Goal: Task Accomplishment & Management: Manage account settings

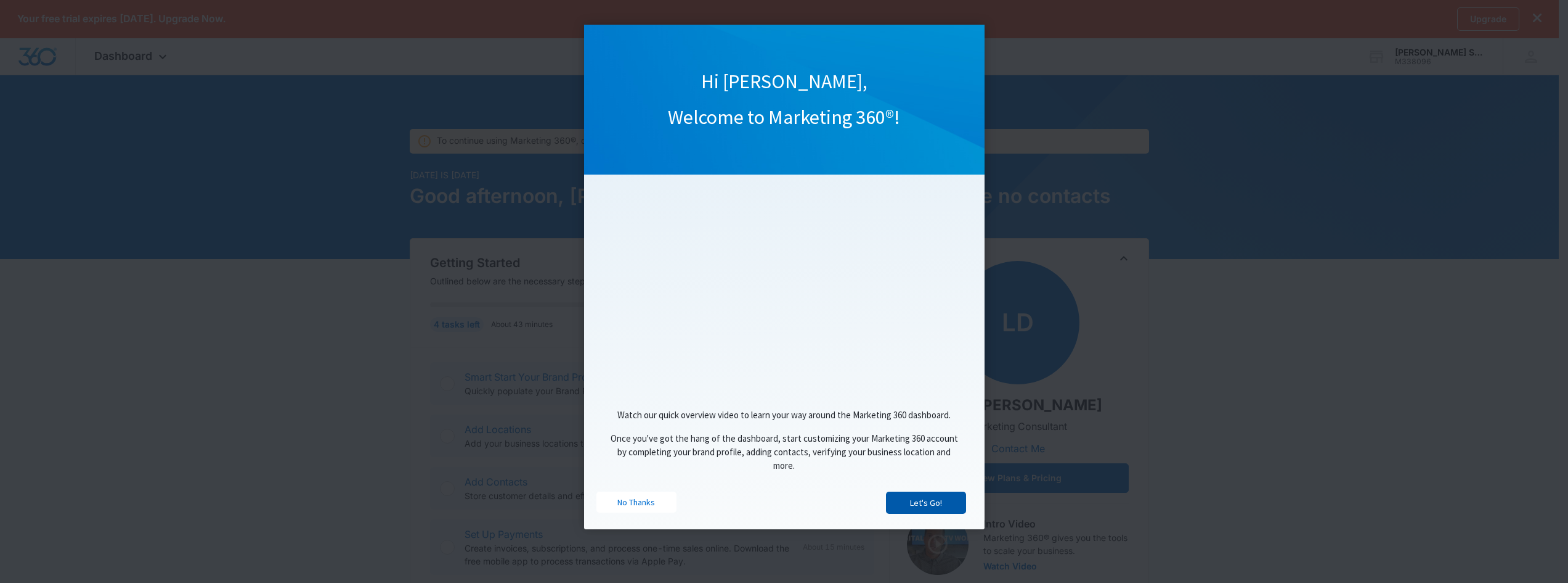
click at [906, 507] on link "Let's Go!" at bounding box center [925, 502] width 80 height 22
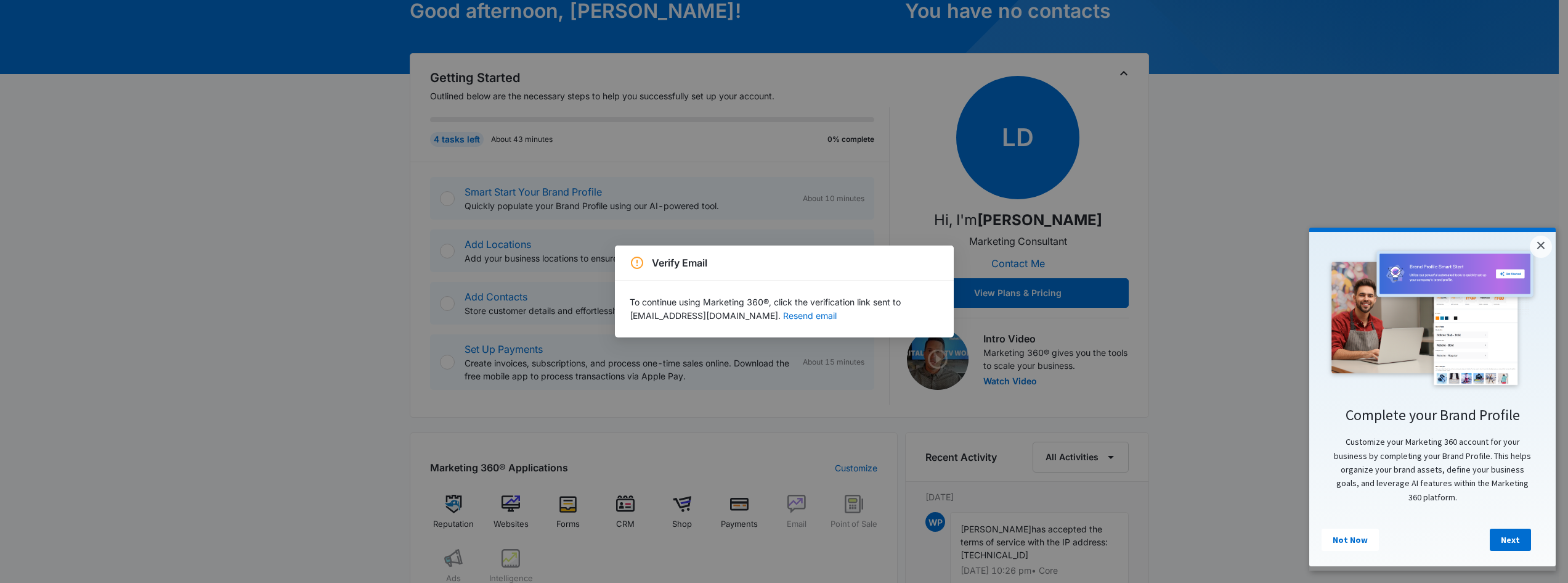
scroll to position [247, 0]
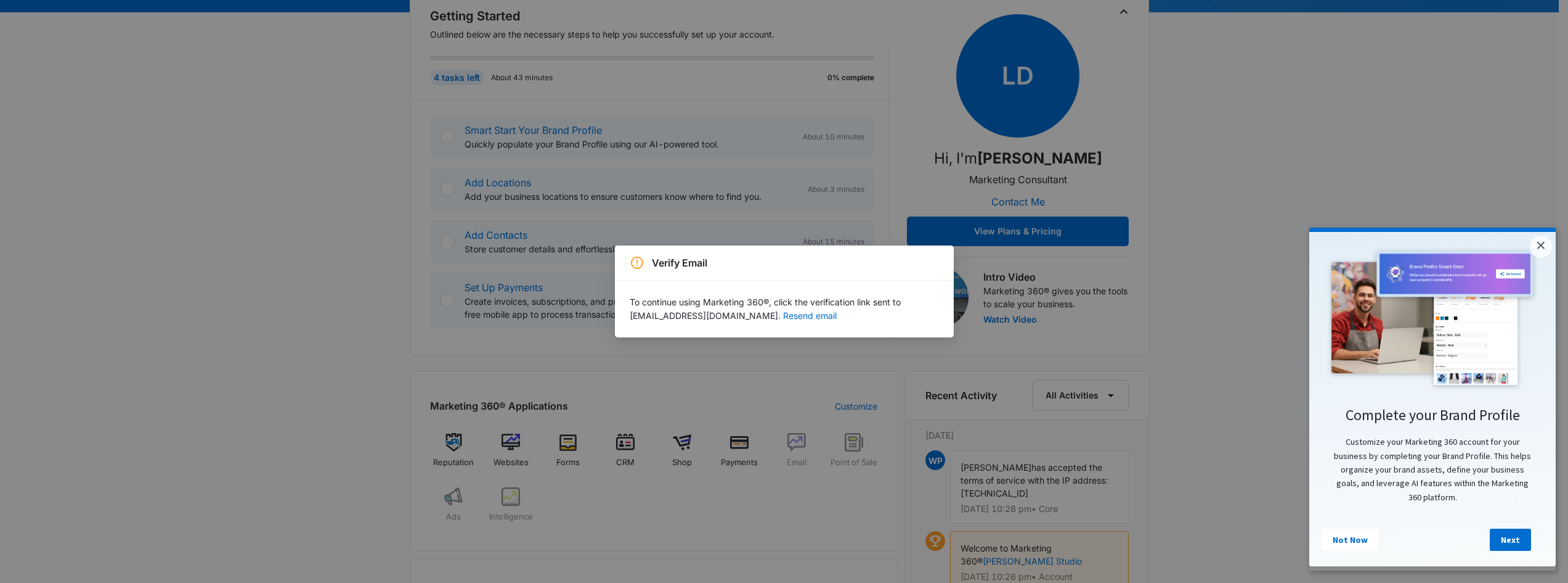
click at [991, 233] on div "Verify Email To continue using Marketing 360®, click the verification link sent…" at bounding box center [784, 292] width 1568 height 583
click at [783, 316] on button "Resend email" at bounding box center [810, 316] width 54 height 8
click at [783, 312] on button "Resend email" at bounding box center [810, 316] width 54 height 8
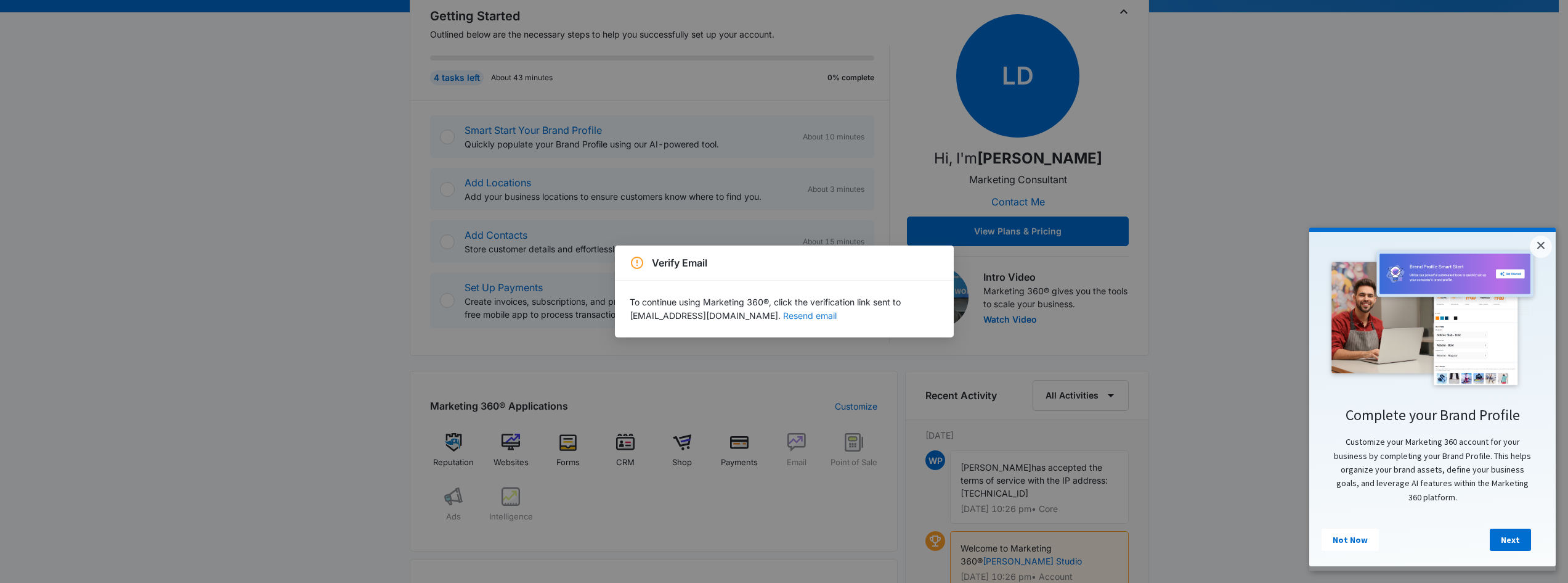
scroll to position [0, 0]
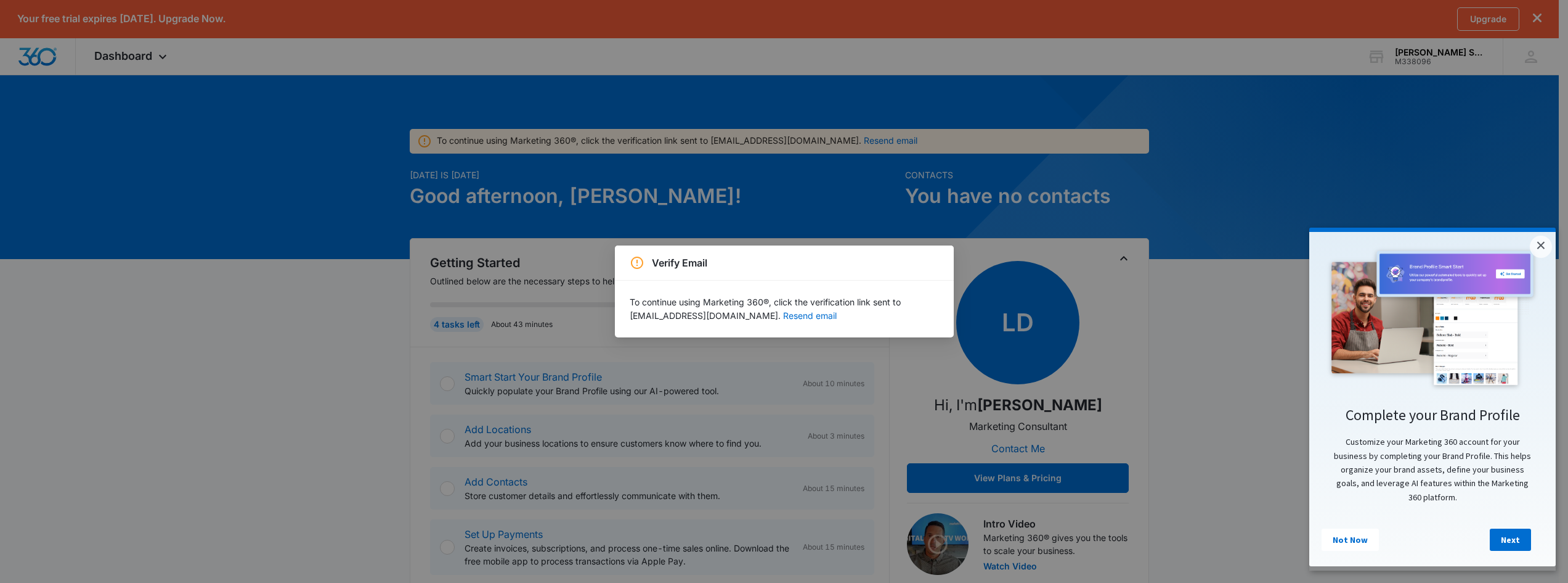
click at [838, 142] on div "Verify Email To continue using Marketing 360®, click the verification link sent…" at bounding box center [784, 292] width 1568 height 583
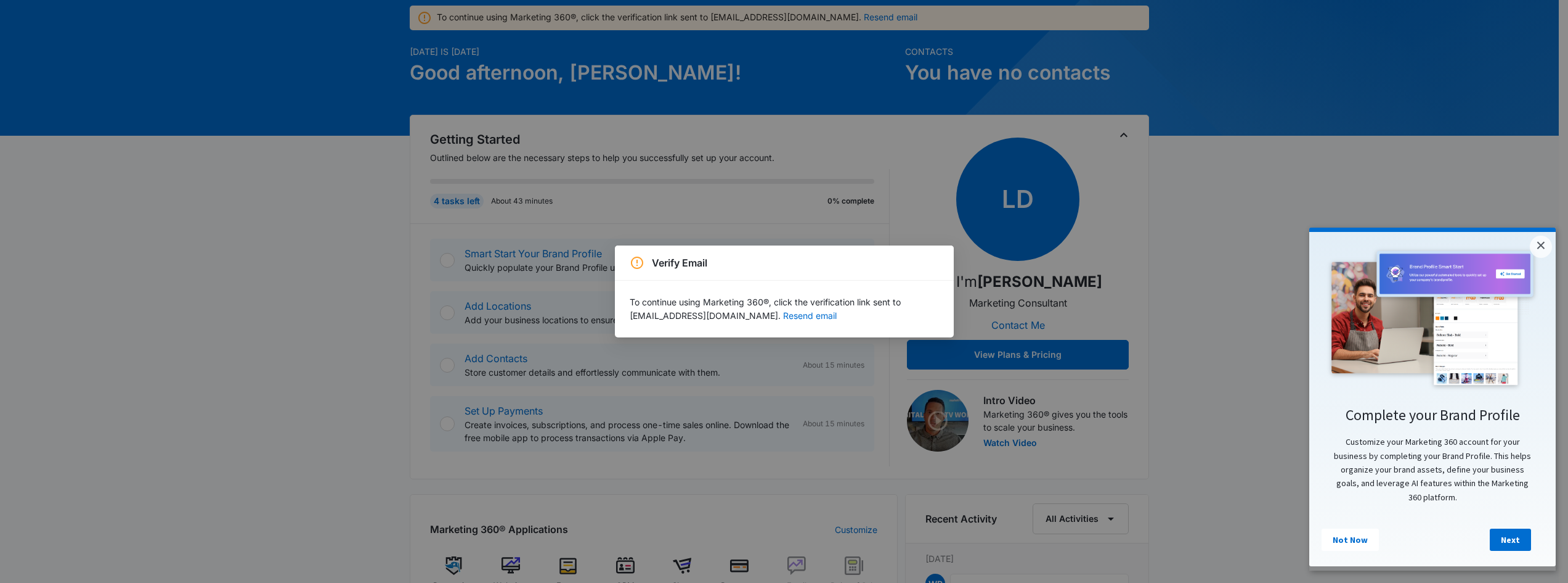
click at [937, 416] on div "Verify Email To continue using Marketing 360®, click the verification link sent…" at bounding box center [784, 292] width 1568 height 583
click at [1016, 358] on div "Verify Email To continue using Marketing 360®, click the verification link sent…" at bounding box center [784, 292] width 1568 height 583
click at [1015, 324] on div "Verify Email To continue using Marketing 360®, click the verification link sent…" at bounding box center [784, 292] width 1568 height 583
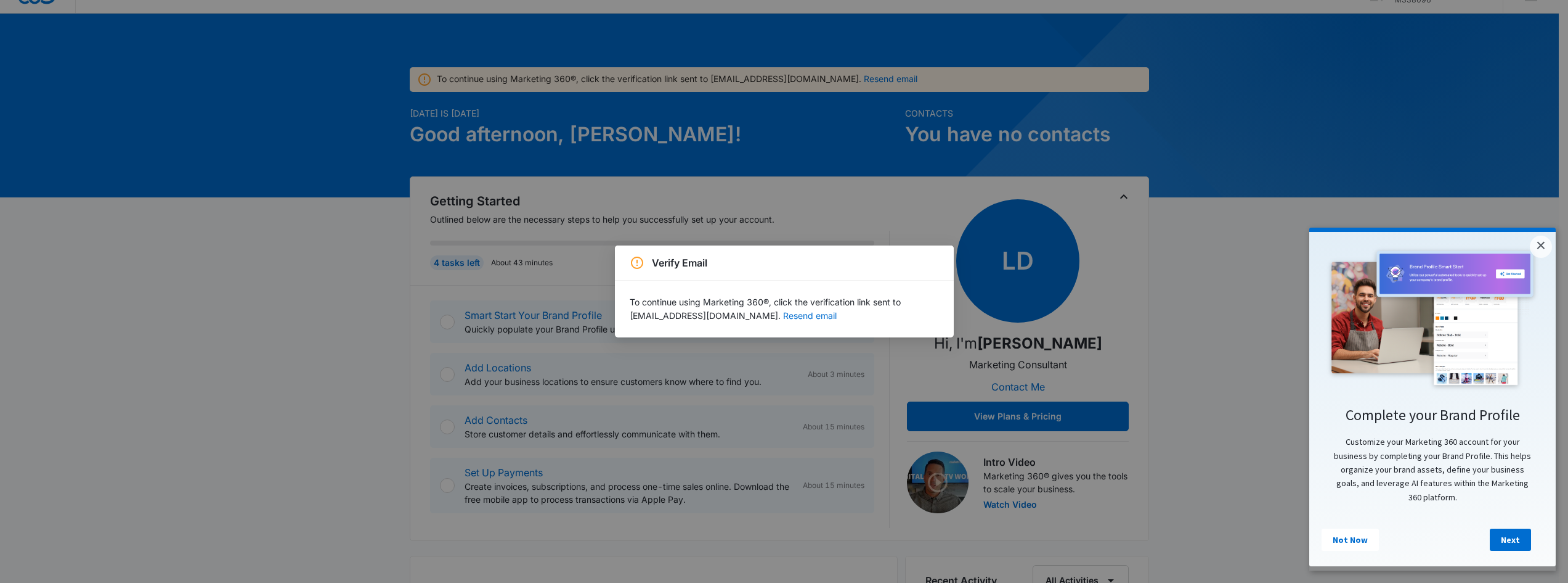
scroll to position [0, 0]
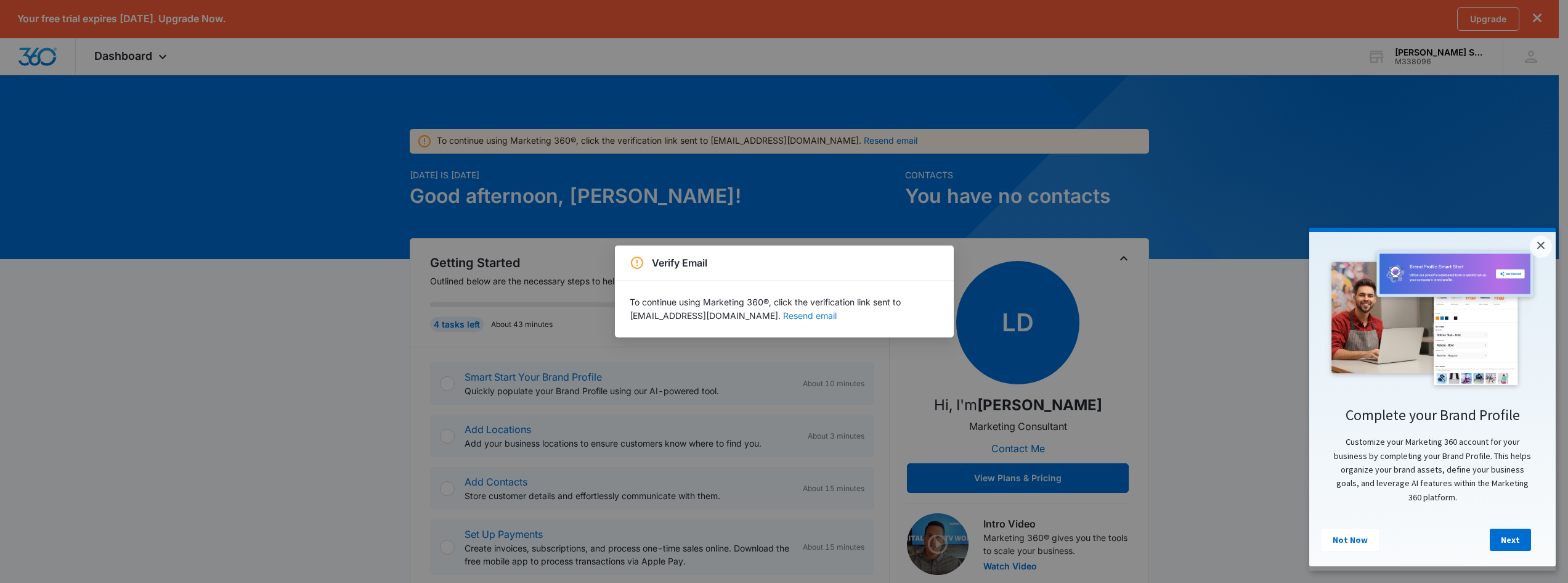
click at [783, 316] on button "Resend email" at bounding box center [810, 316] width 54 height 8
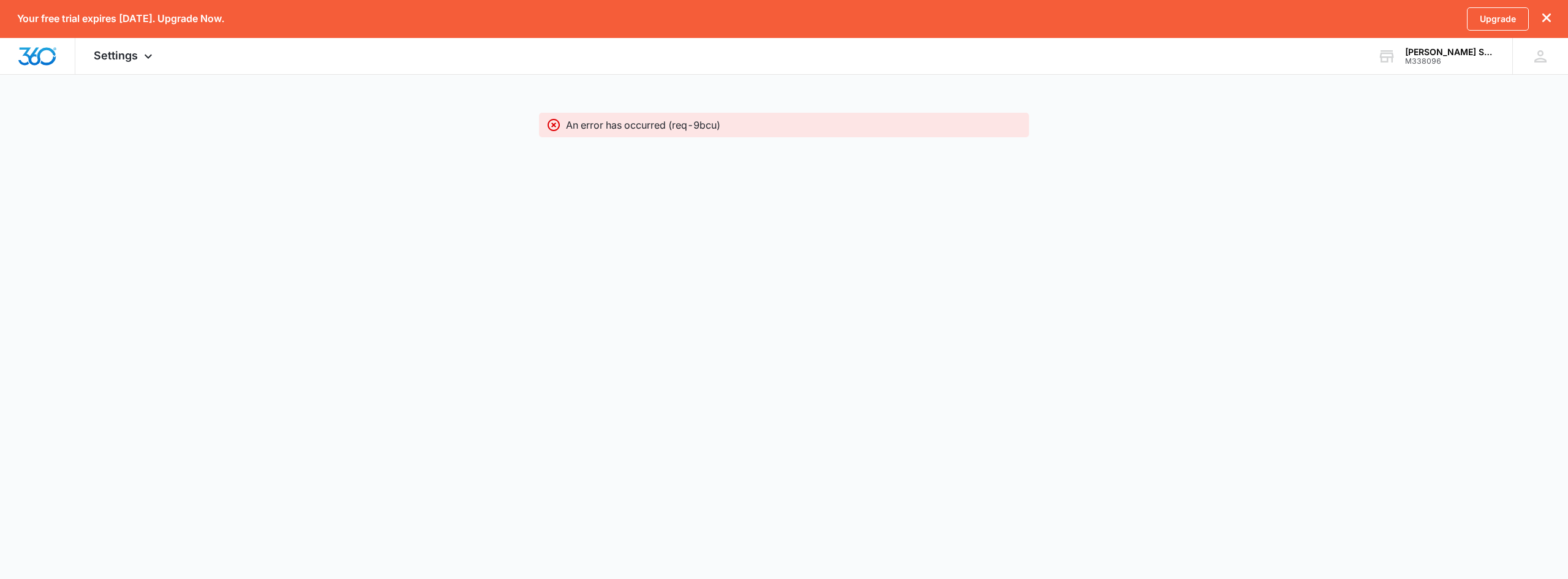
click at [1545, 15] on icon "dismiss this dialog" at bounding box center [1546, 18] width 8 height 8
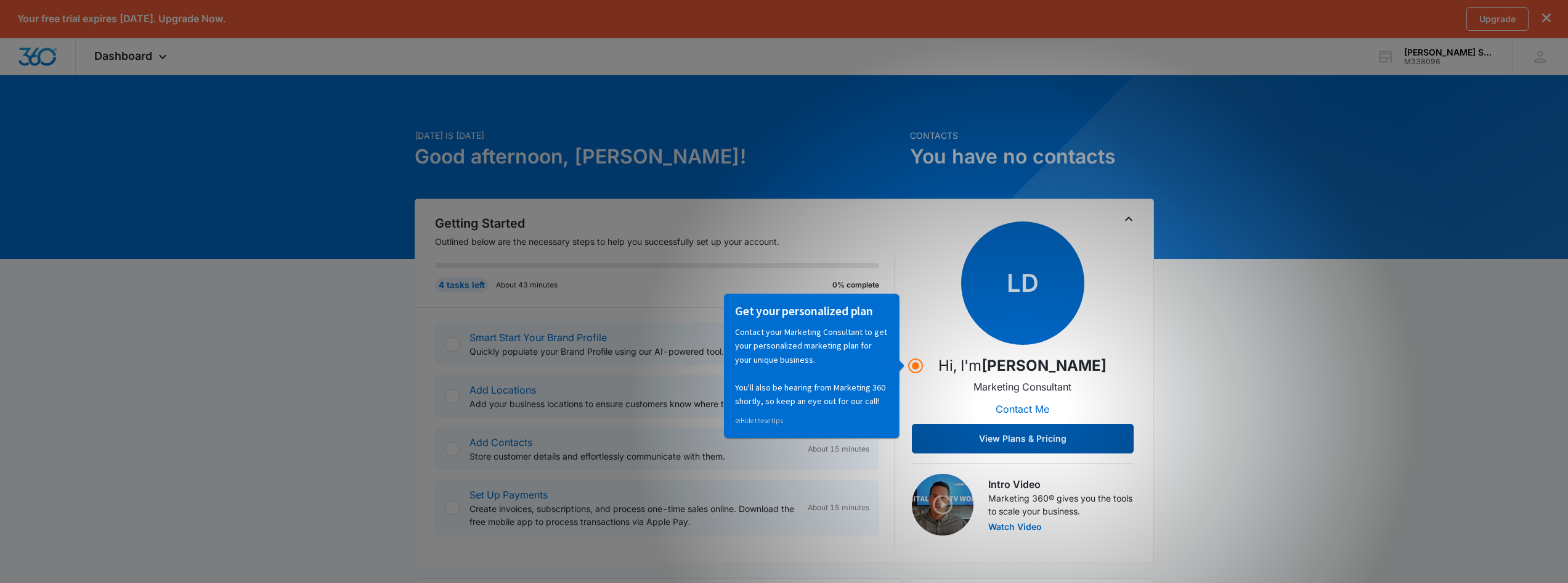
click at [1004, 435] on button "View Plans & Pricing" at bounding box center [1022, 438] width 222 height 29
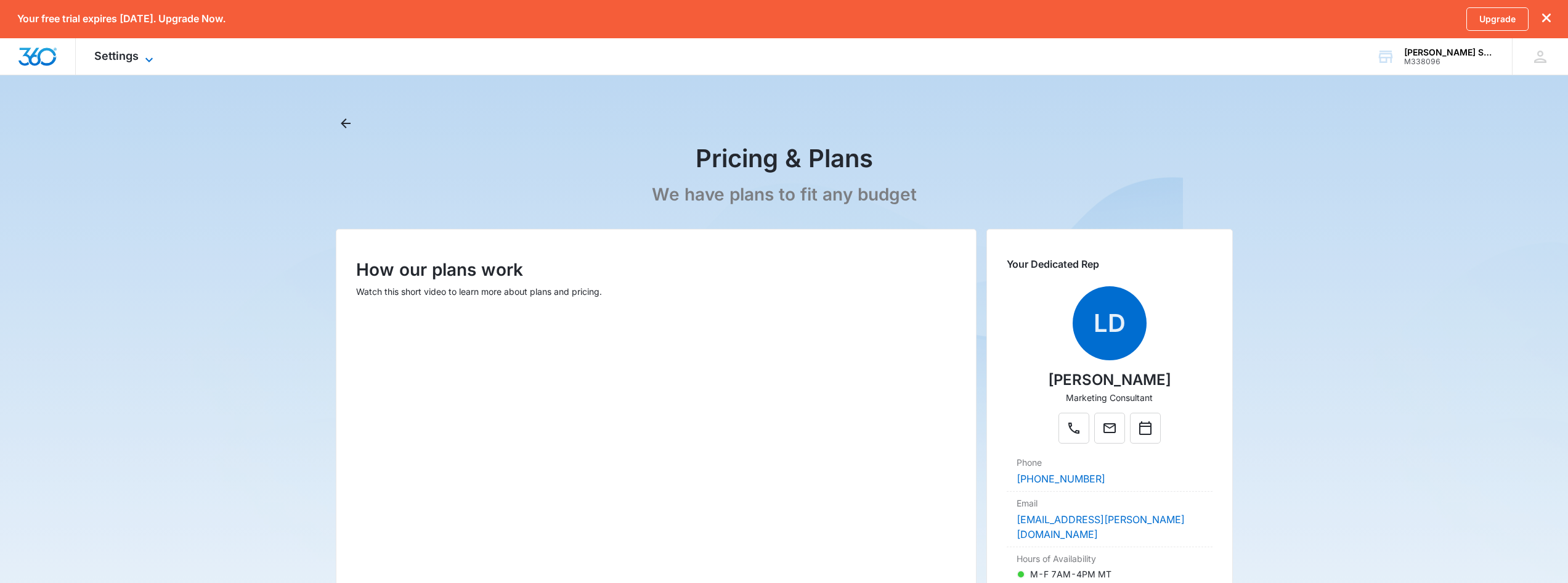
click at [149, 61] on icon at bounding box center [149, 59] width 8 height 4
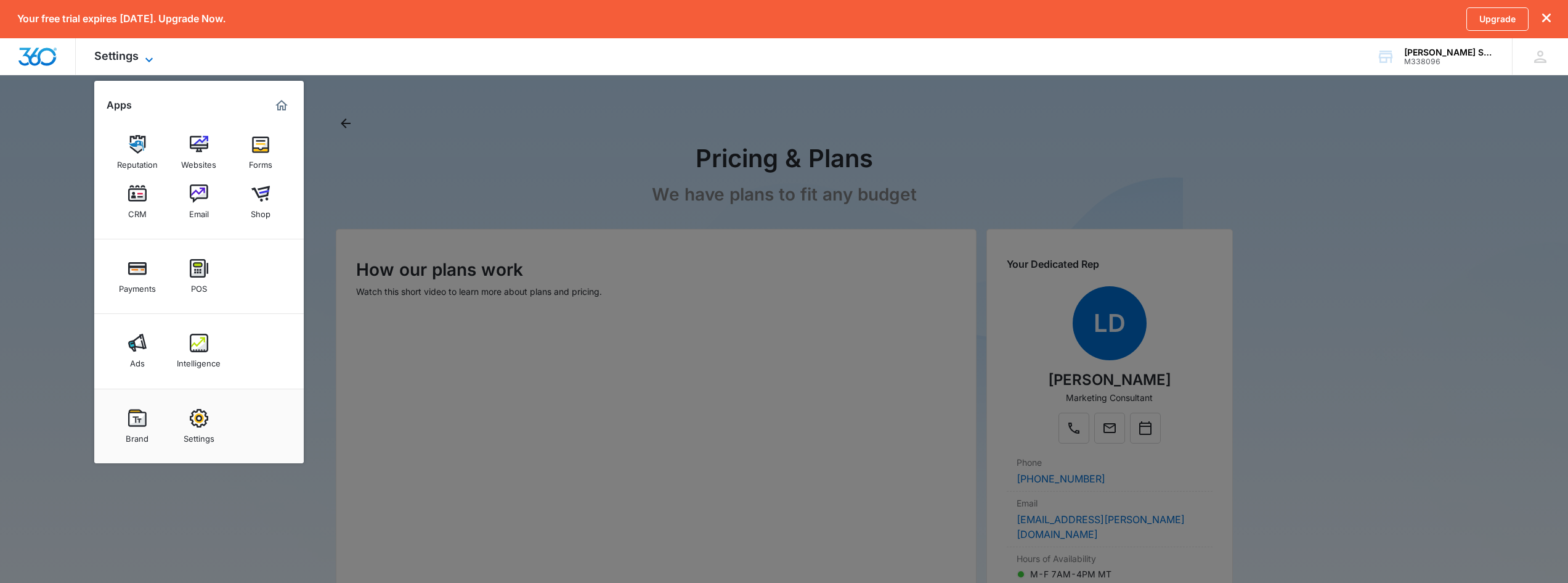
click at [149, 61] on icon at bounding box center [149, 59] width 8 height 4
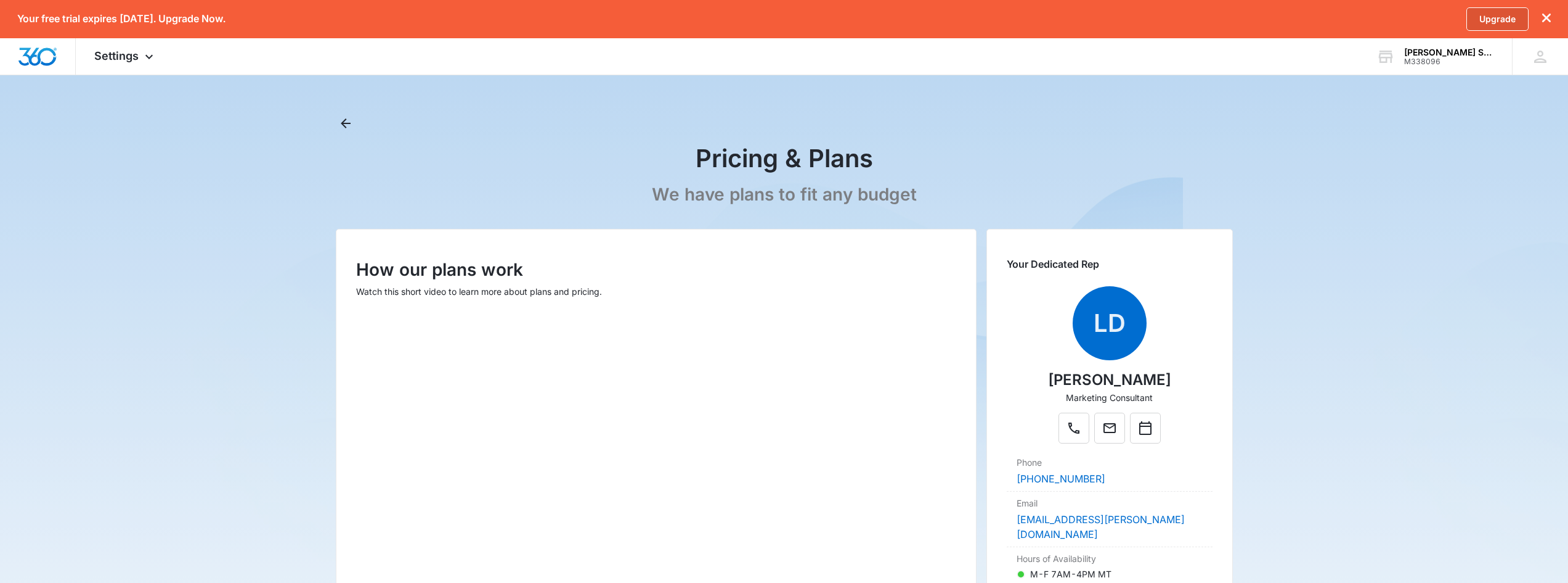
click at [1494, 19] on link "Upgrade" at bounding box center [1497, 19] width 62 height 24
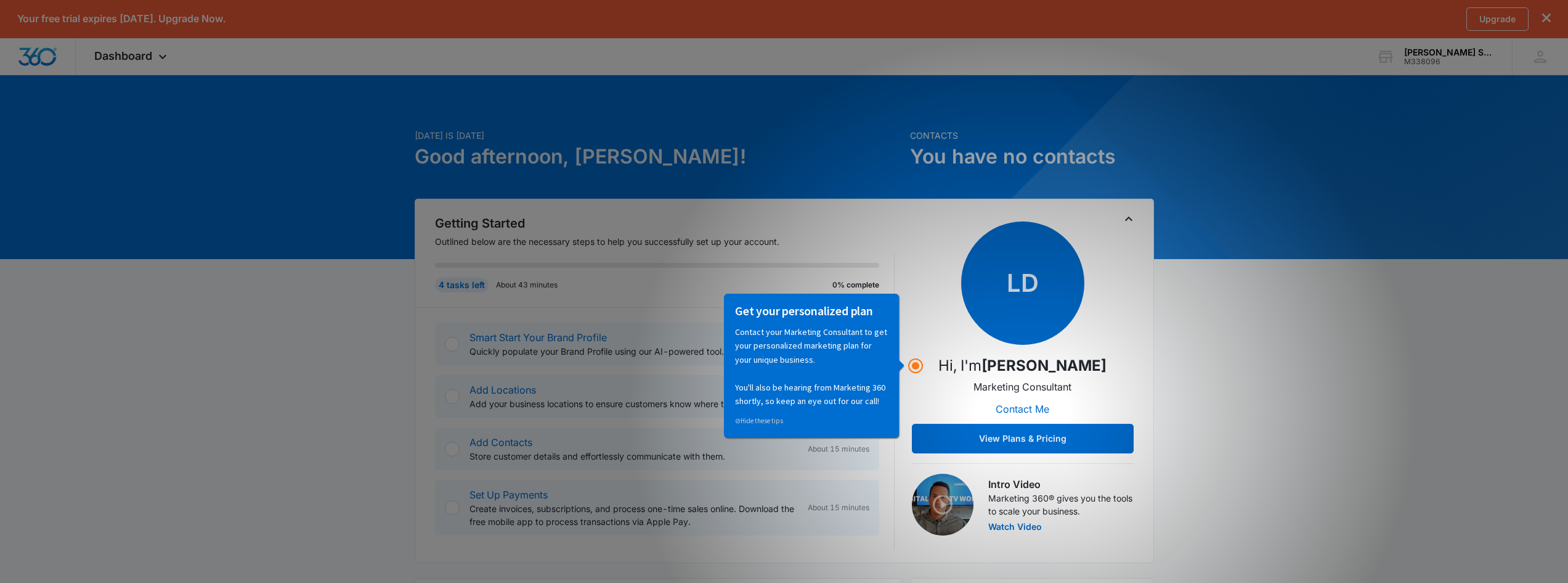
scroll to position [61, 0]
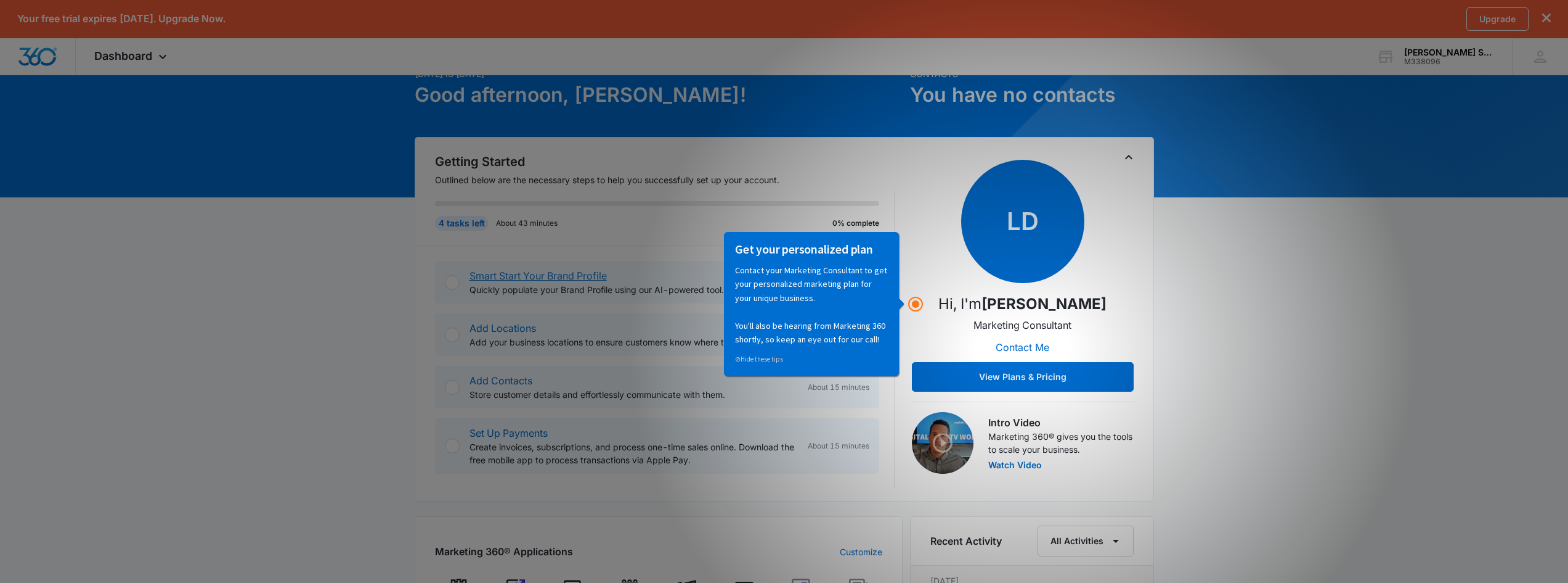
click at [569, 276] on link "Smart Start Your Brand Profile" at bounding box center [538, 276] width 138 height 13
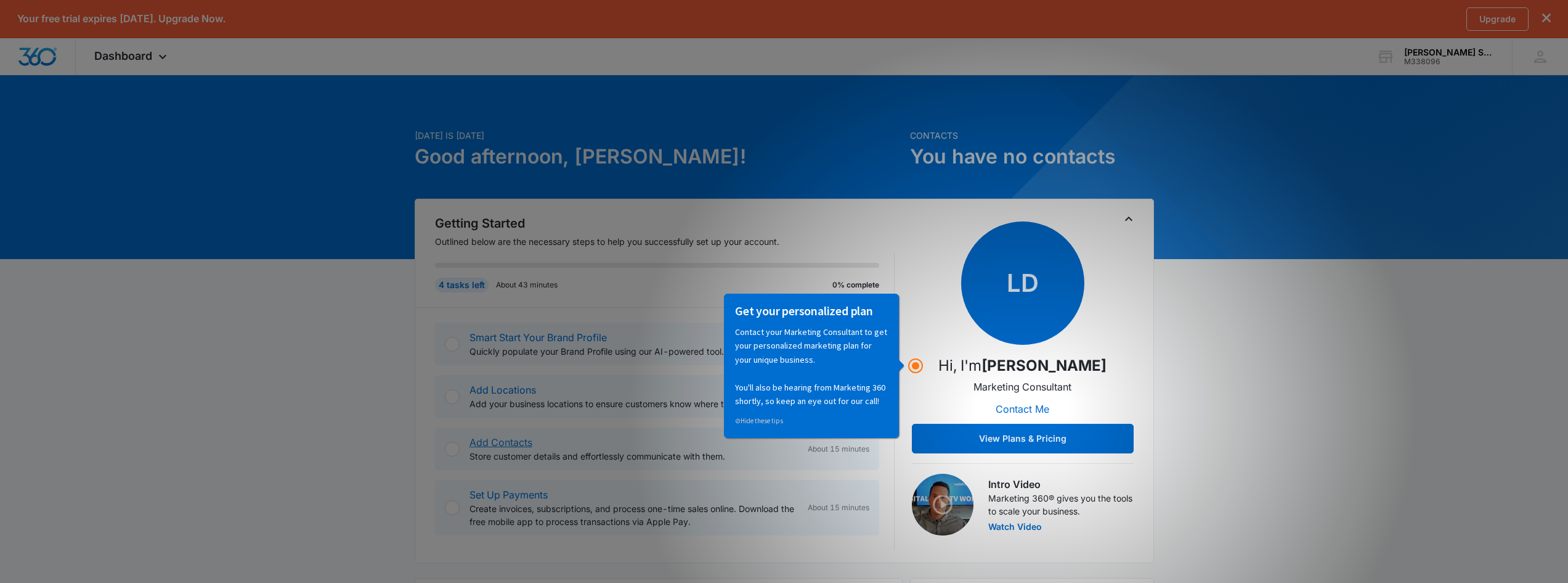
click at [489, 442] on link "Add Contacts" at bounding box center [500, 442] width 63 height 13
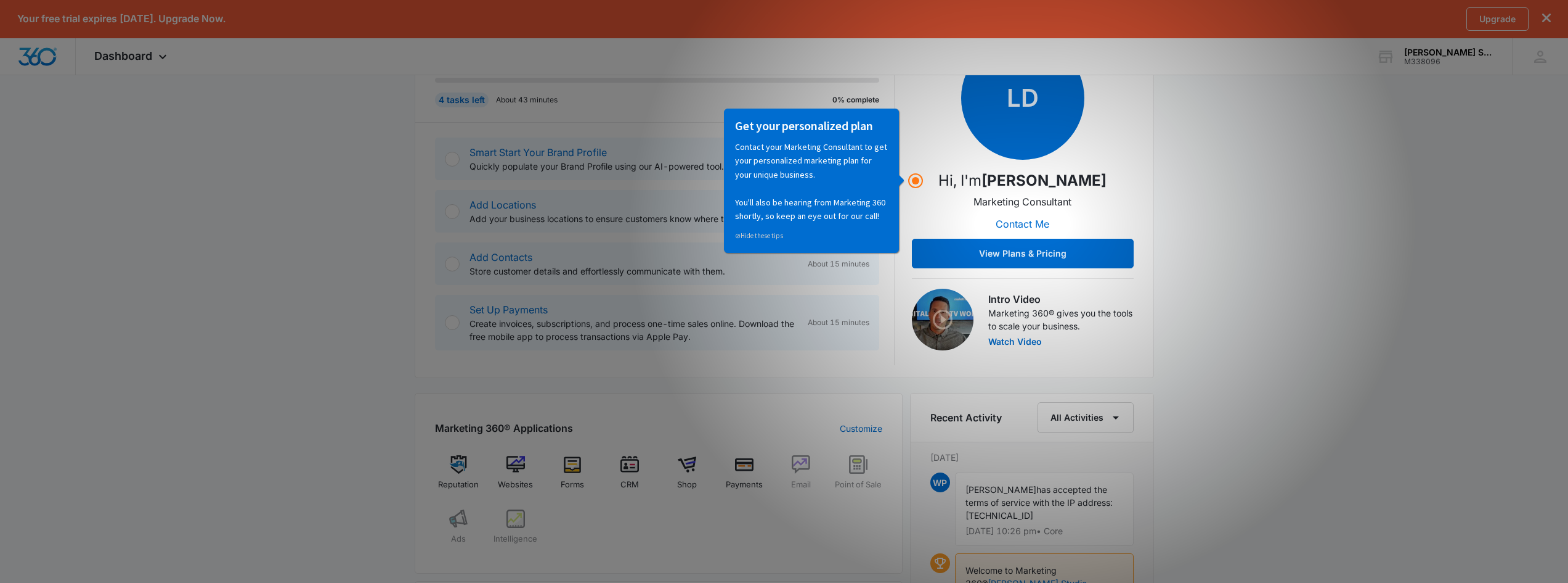
scroll to position [247, 0]
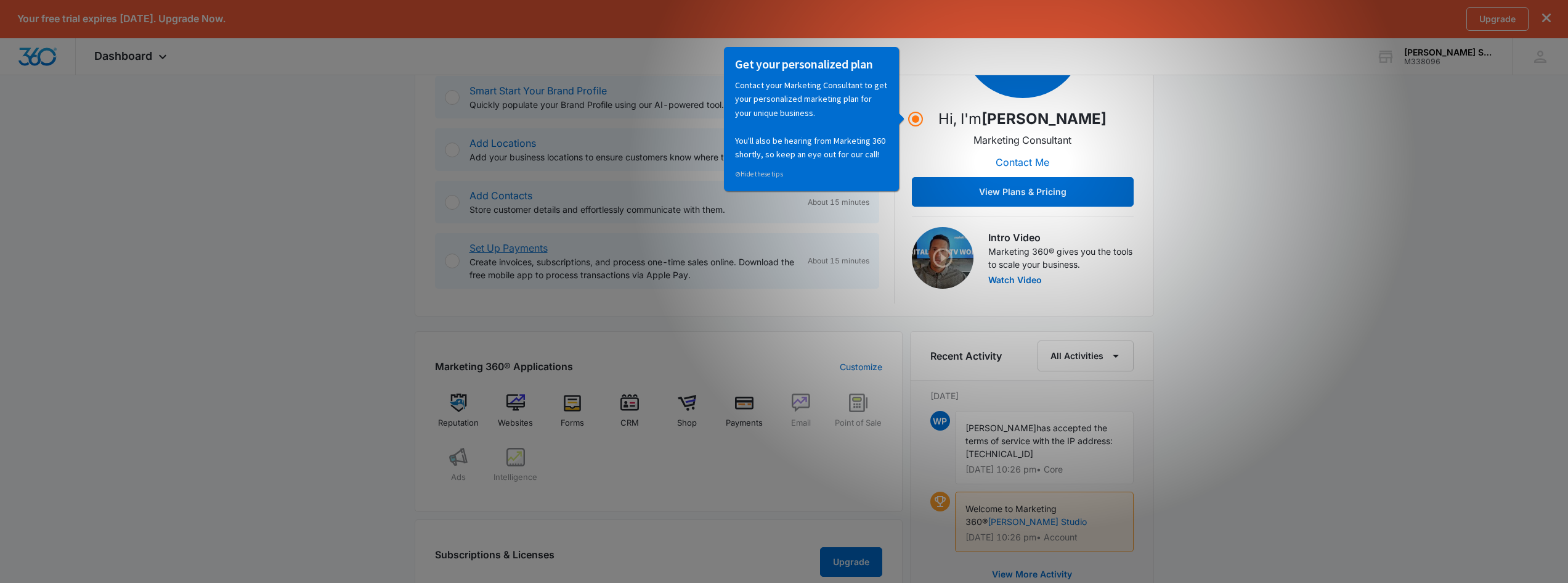
click at [527, 249] on link "Set Up Payments" at bounding box center [508, 248] width 78 height 13
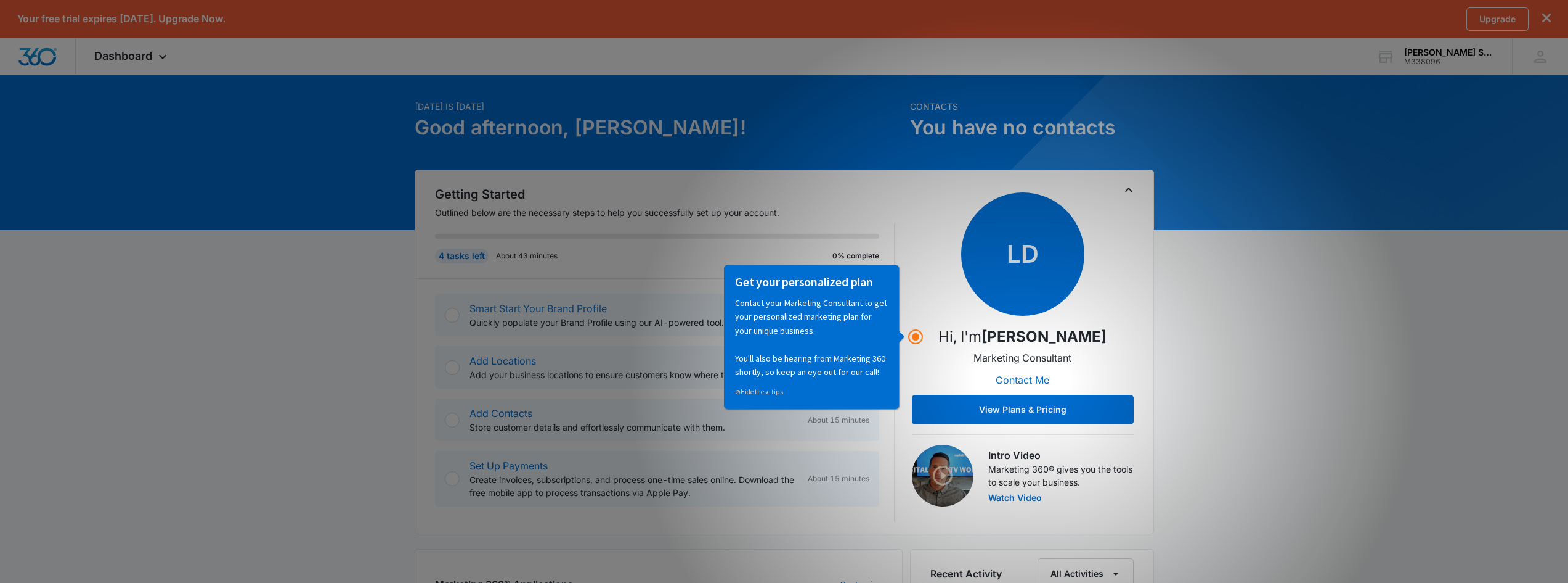
click at [494, 310] on link "Smart Start Your Brand Profile" at bounding box center [538, 308] width 138 height 13
